Goal: Information Seeking & Learning: Find specific page/section

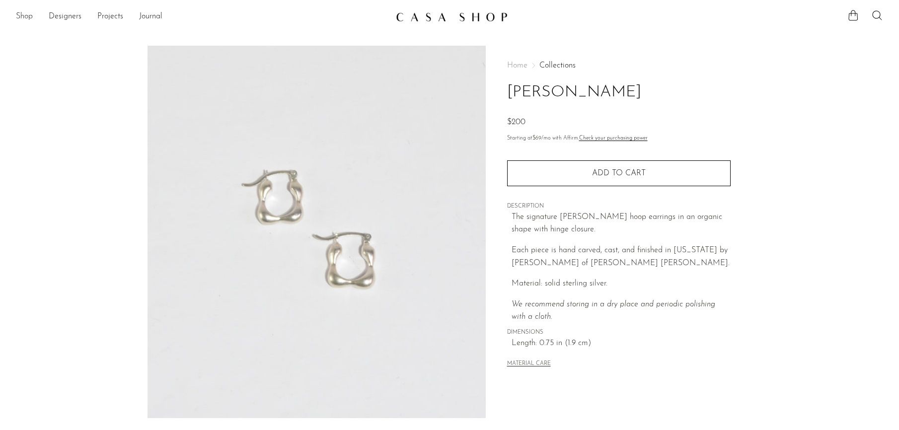
click at [18, 15] on link "Shop" at bounding box center [24, 16] width 17 height 13
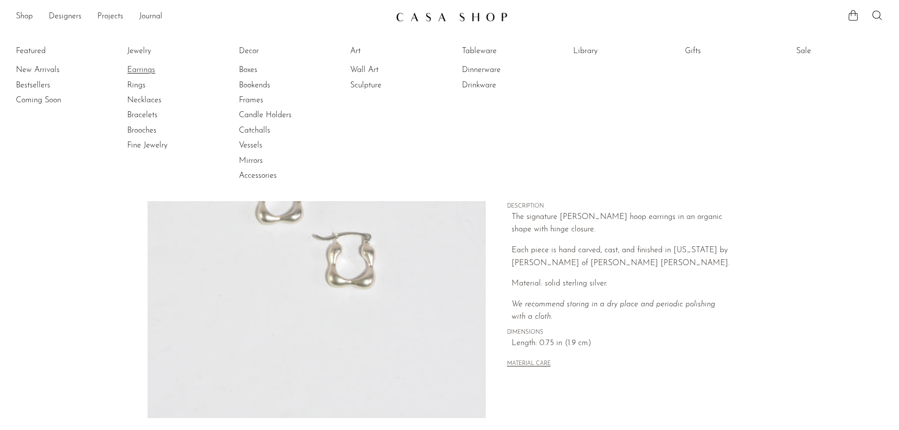
click at [137, 70] on link "Earrings" at bounding box center [164, 70] width 75 height 11
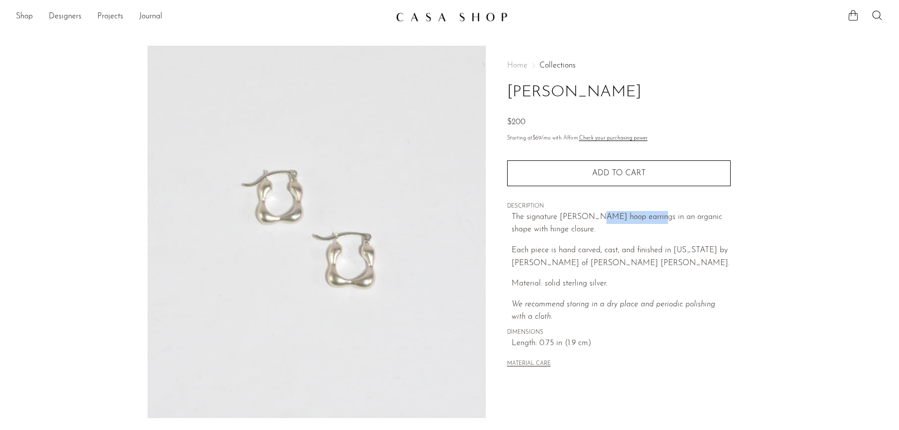
drag, startPoint x: 587, startPoint y: 217, endPoint x: 647, endPoint y: 218, distance: 59.6
click at [647, 218] on span "The signature [PERSON_NAME] hoop earrings in an organic shape with hinge closur…" at bounding box center [617, 223] width 211 height 21
copy span "Dunton Ellerkamp"
drag, startPoint x: 883, startPoint y: 15, endPoint x: 812, endPoint y: 11, distance: 70.7
click at [880, 15] on icon at bounding box center [877, 15] width 12 height 12
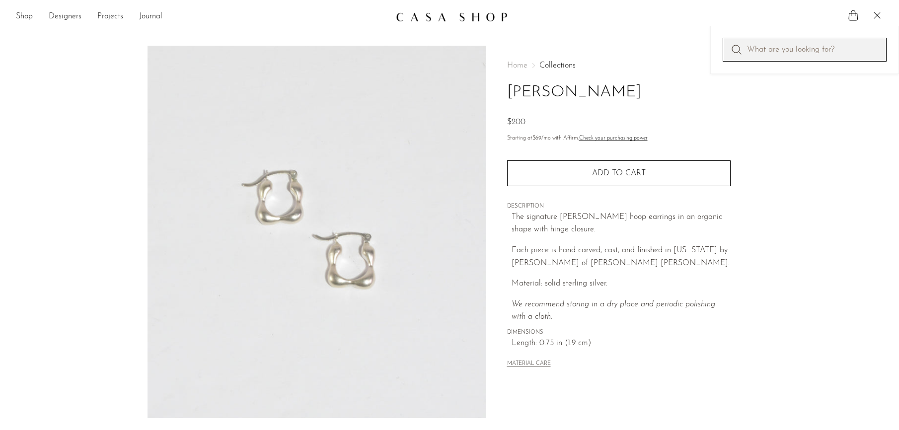
paste input "Dunton Ellerkamp"
type input "Dunton Ellerkamp"
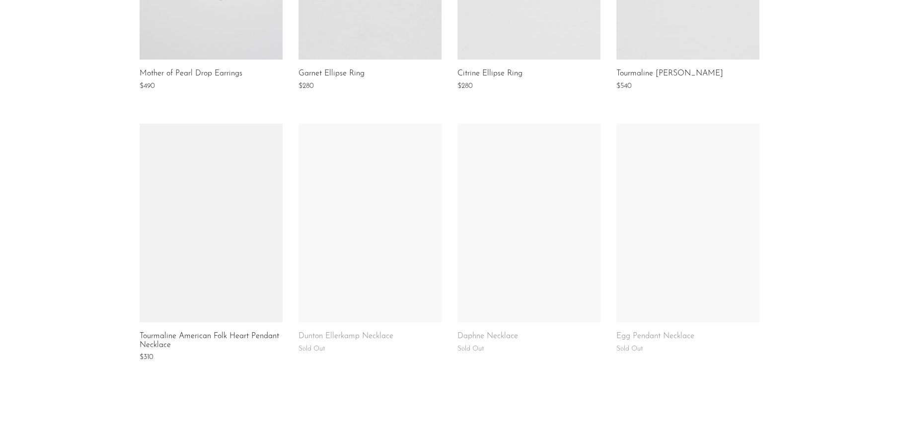
scroll to position [635, 0]
